Goal: Navigation & Orientation: Find specific page/section

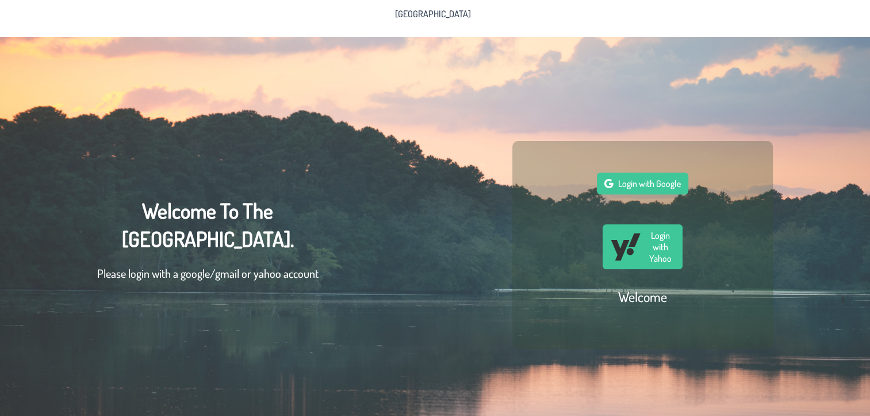
scroll to position [45, 0]
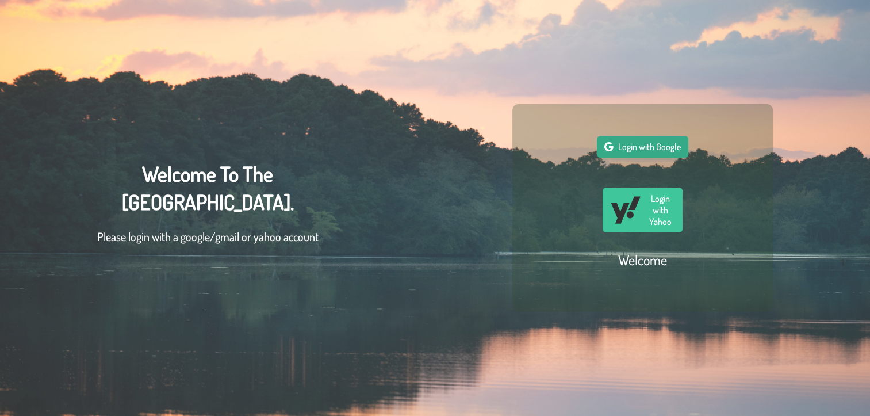
click at [637, 141] on span "Login with Google" at bounding box center [649, 147] width 63 height 12
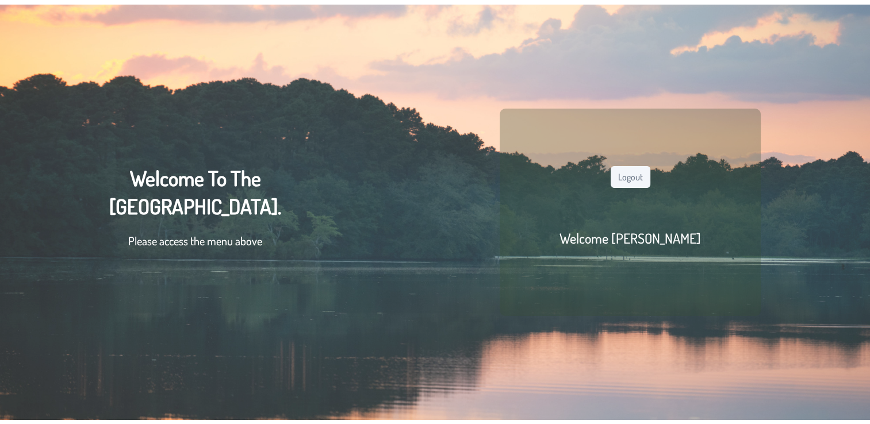
scroll to position [0, 0]
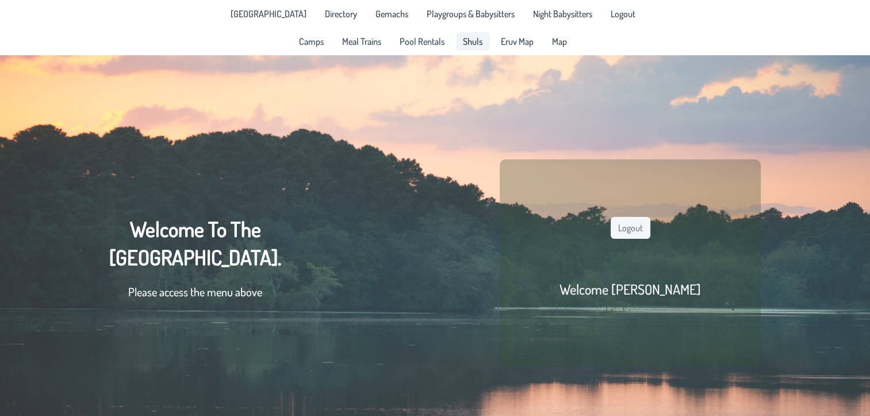
click at [472, 45] on span "Shuls" at bounding box center [473, 41] width 20 height 9
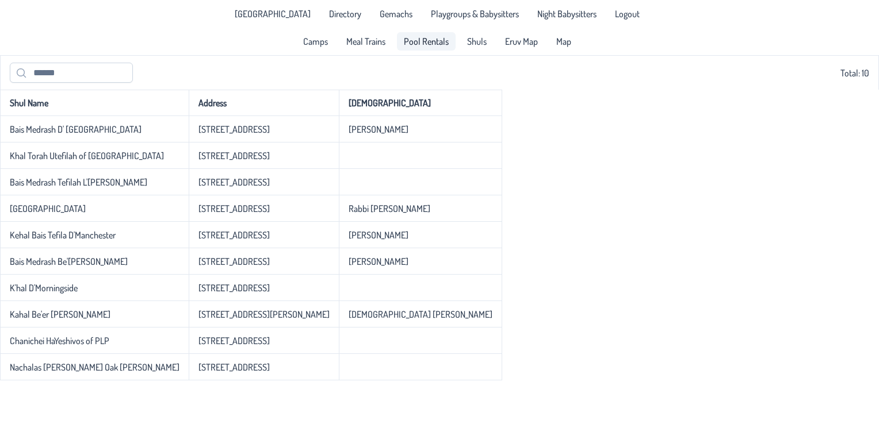
click at [435, 40] on span "Pool Rentals" at bounding box center [426, 41] width 45 height 9
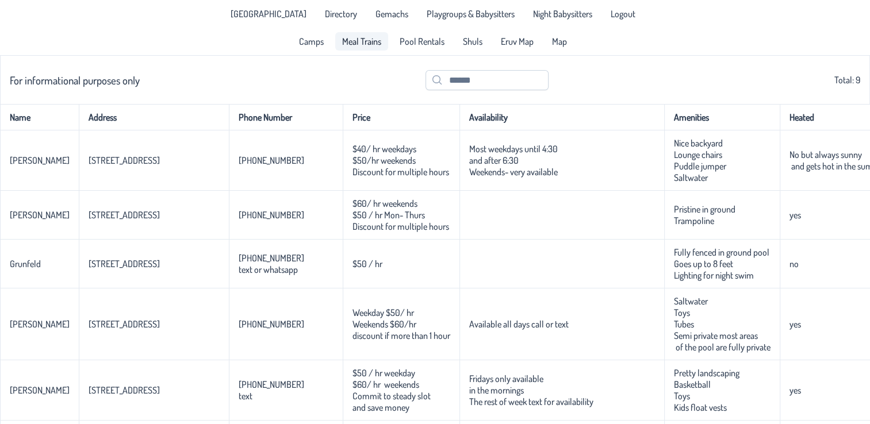
click at [370, 41] on span "Meal Trains" at bounding box center [361, 41] width 39 height 9
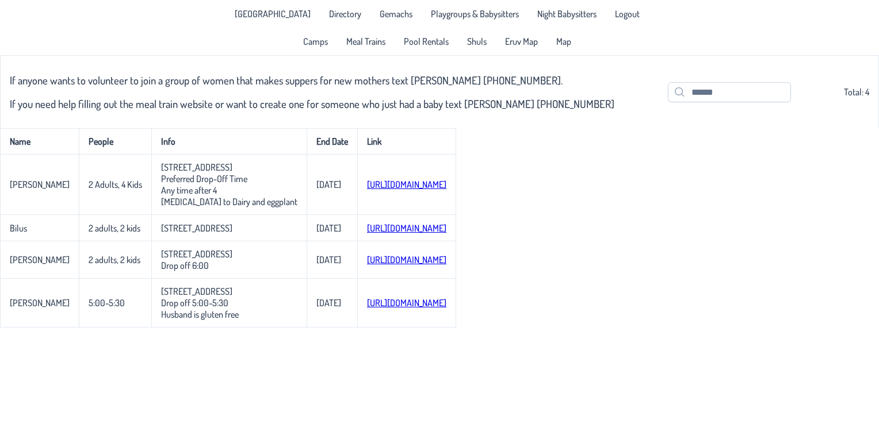
drag, startPoint x: 201, startPoint y: 404, endPoint x: 250, endPoint y: 380, distance: 54.3
click at [250, 380] on body "[GEOGRAPHIC_DATA] Directory Gemachs Playgroups & Babysitters Night Babysitters …" at bounding box center [439, 212] width 879 height 424
click at [317, 40] on span "Camps" at bounding box center [315, 41] width 25 height 9
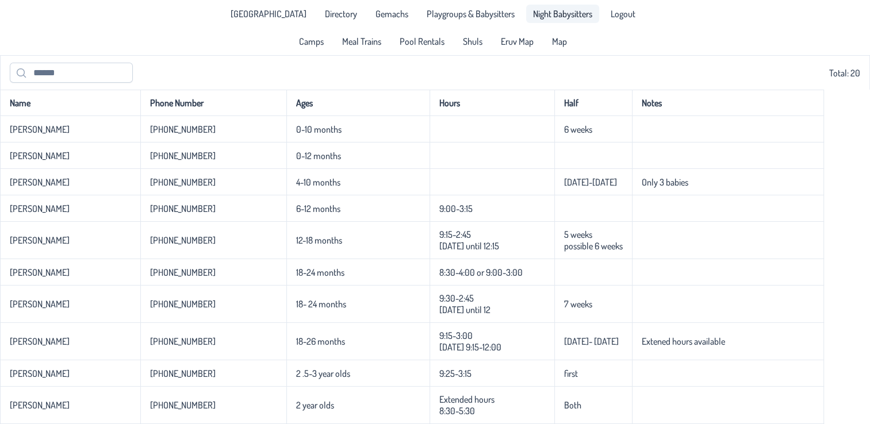
click at [553, 15] on span "Night Babysitters" at bounding box center [562, 13] width 59 height 9
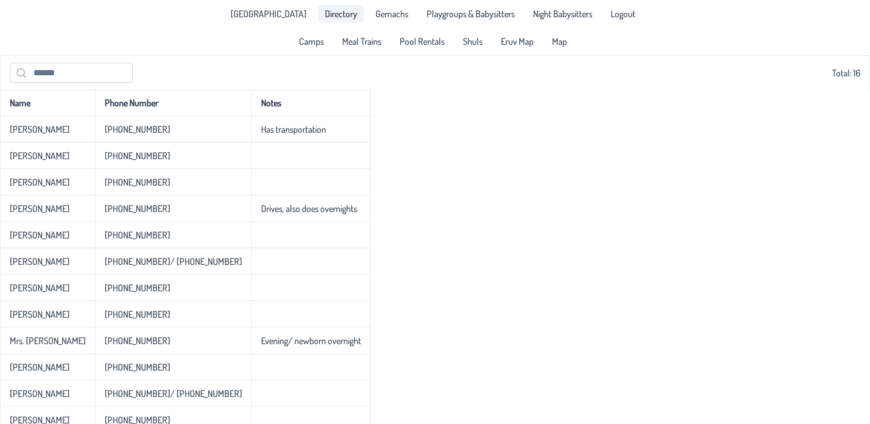
click at [325, 18] on span "Directory" at bounding box center [341, 13] width 32 height 9
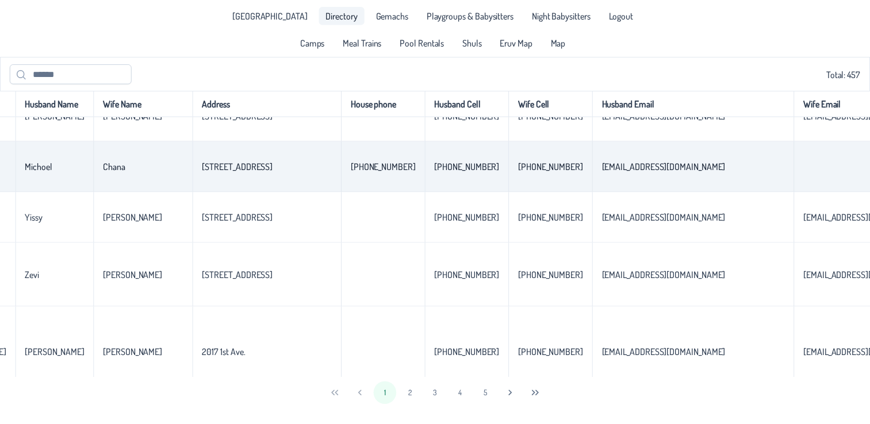
scroll to position [519, 0]
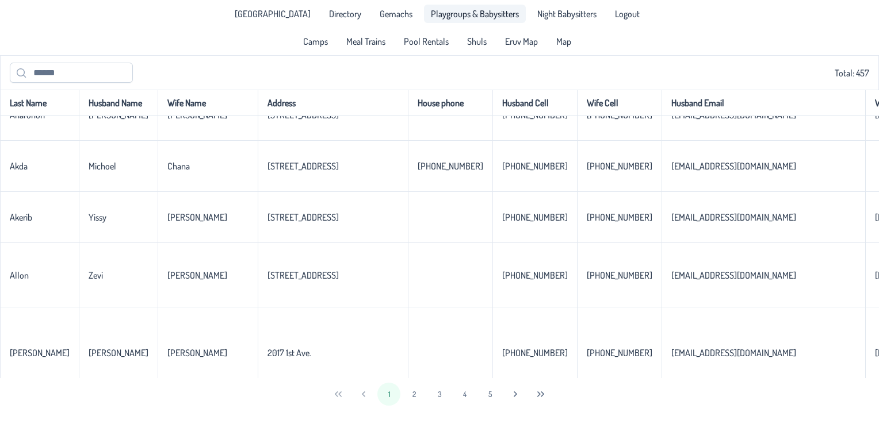
click at [434, 21] on link "Playgroups & Babysitters" at bounding box center [475, 14] width 102 height 18
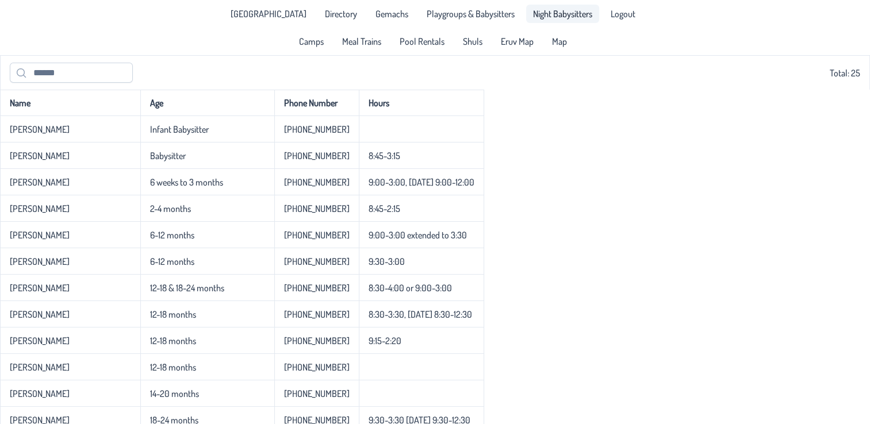
click at [533, 14] on span "Night Babysitters" at bounding box center [562, 13] width 59 height 9
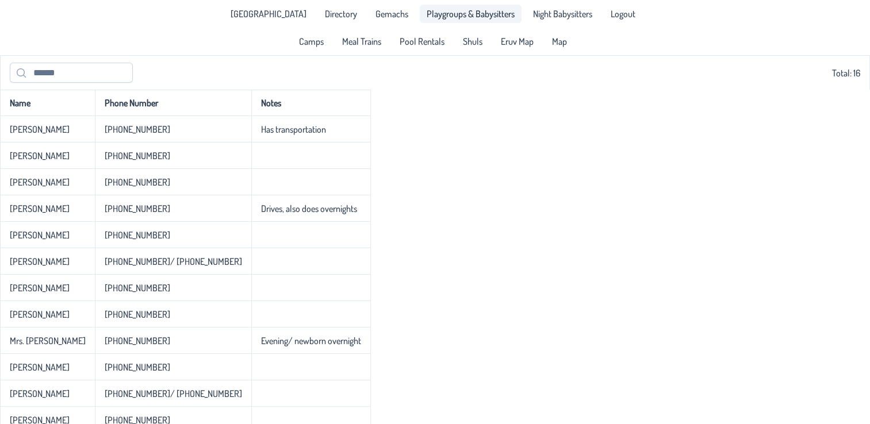
click at [458, 18] on span "Playgroups & Babysitters" at bounding box center [471, 13] width 88 height 9
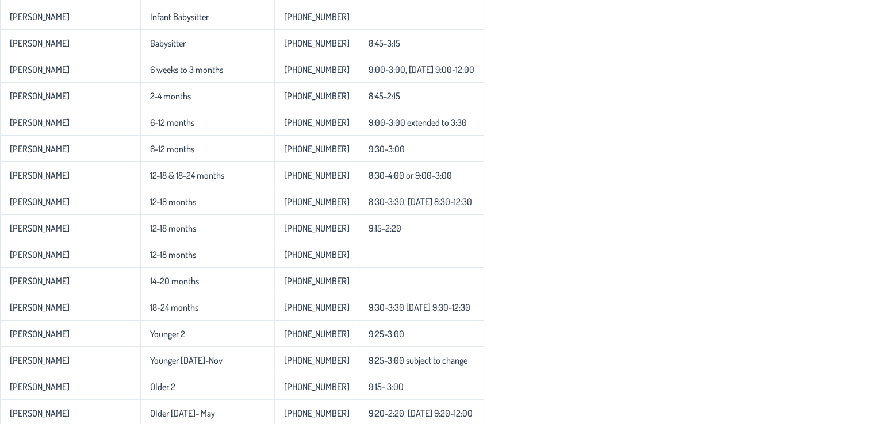
scroll to position [114, 0]
